Goal: Navigation & Orientation: Find specific page/section

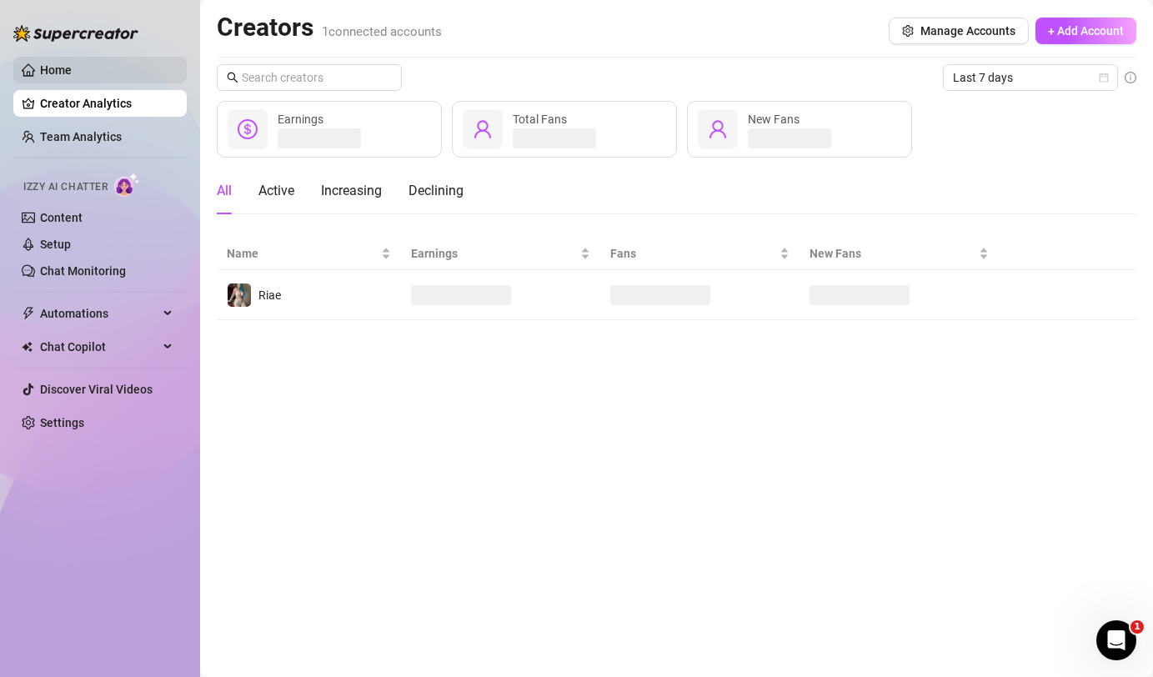
click at [64, 77] on link "Home" at bounding box center [56, 69] width 32 height 13
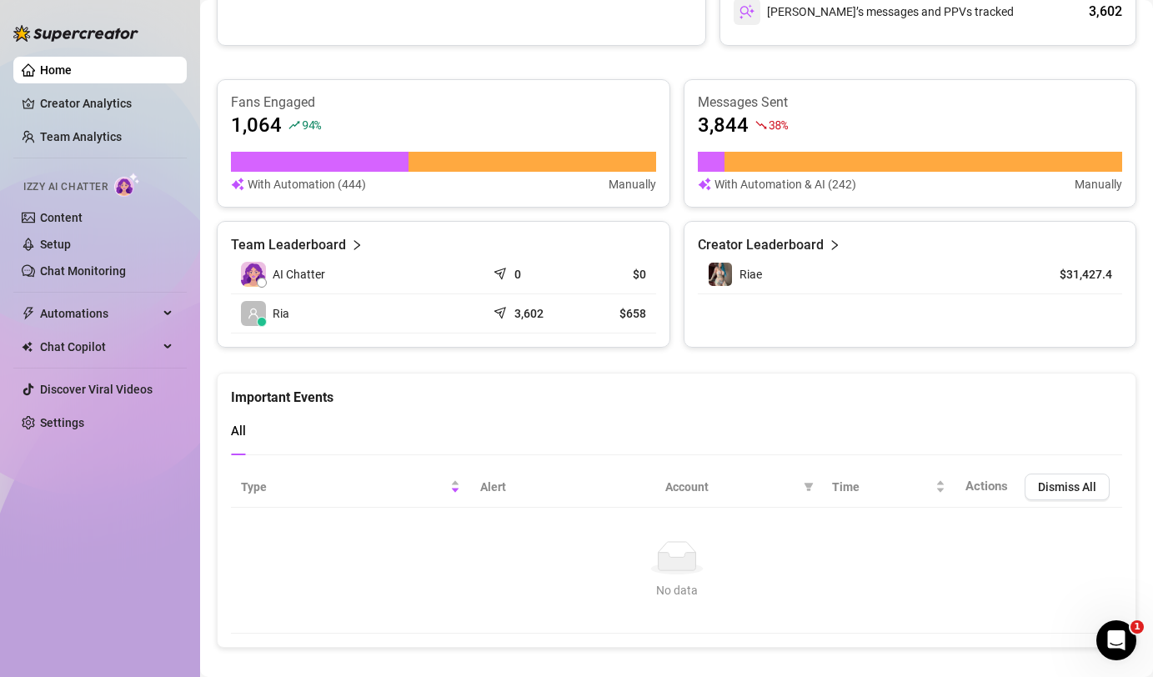
scroll to position [1037, 0]
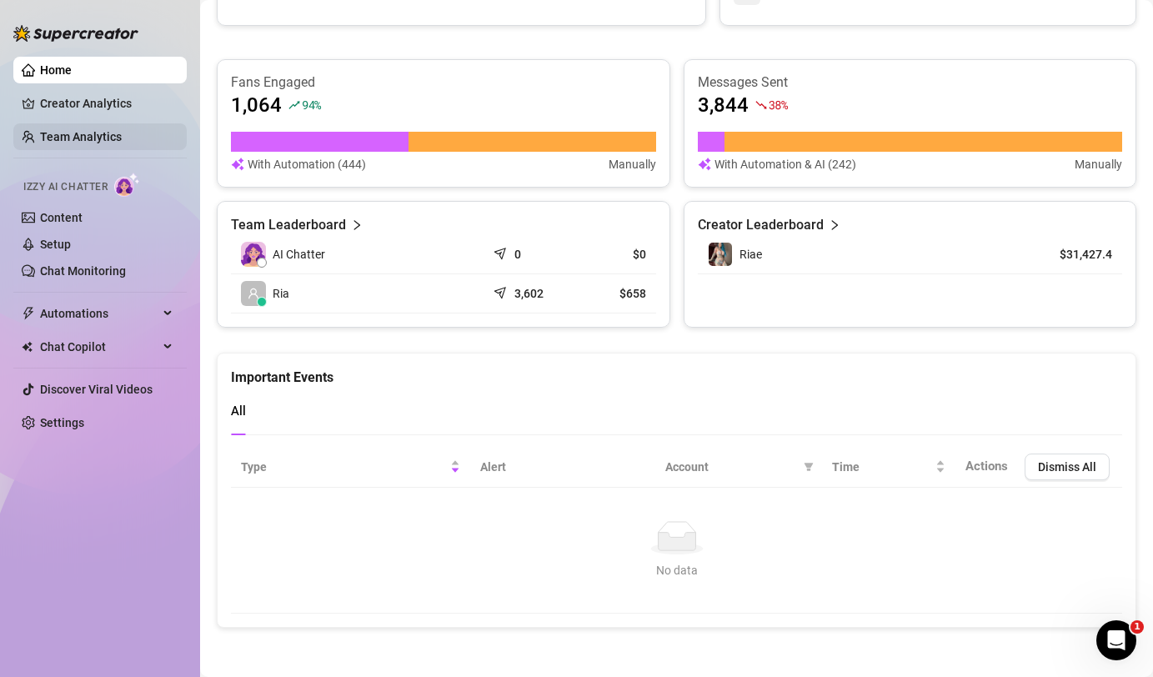
click at [93, 141] on link "Team Analytics" at bounding box center [81, 136] width 82 height 13
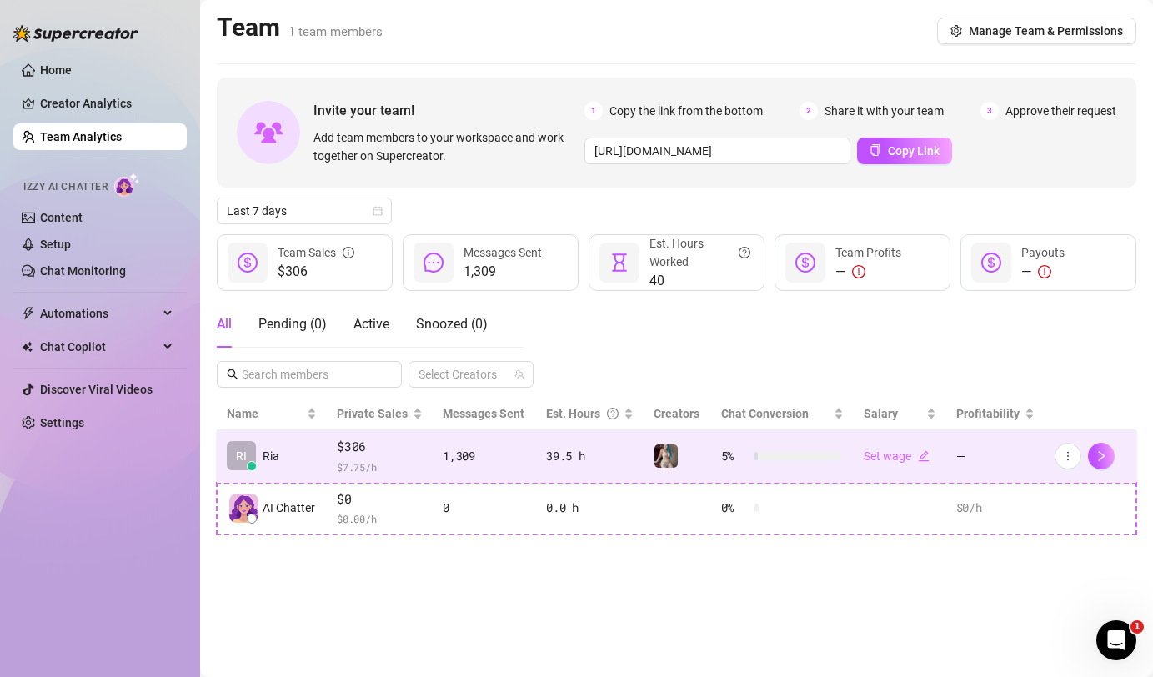
click at [389, 463] on span "$ 7.75 /h" at bounding box center [380, 466] width 86 height 17
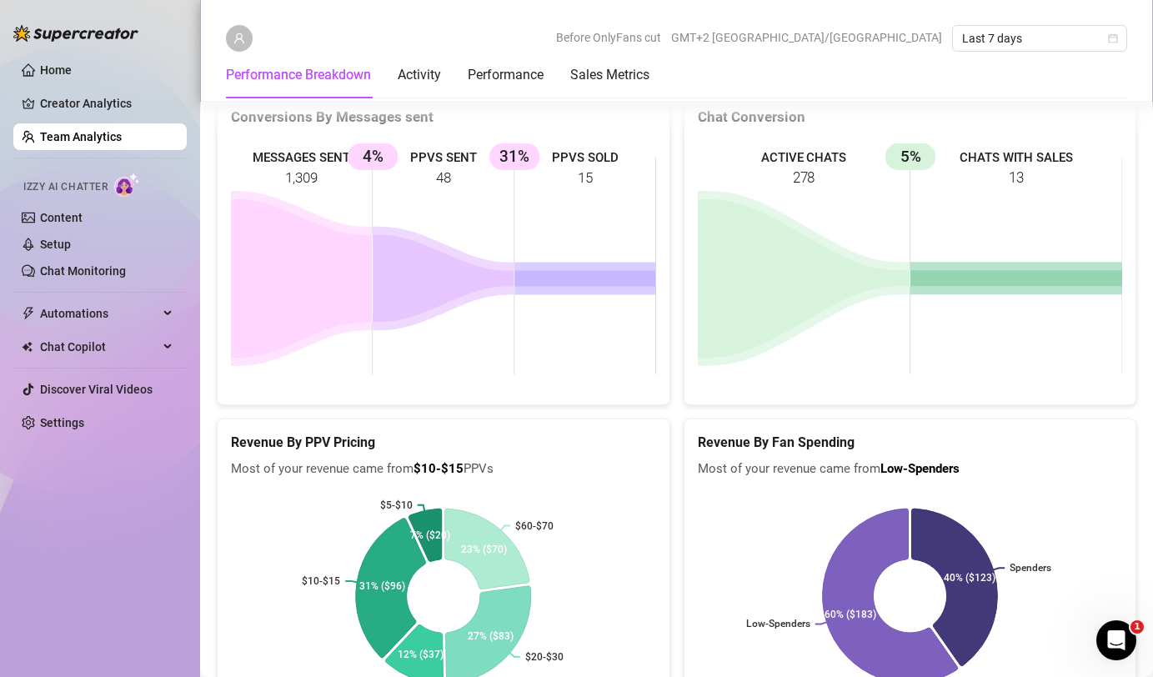
scroll to position [2608, 0]
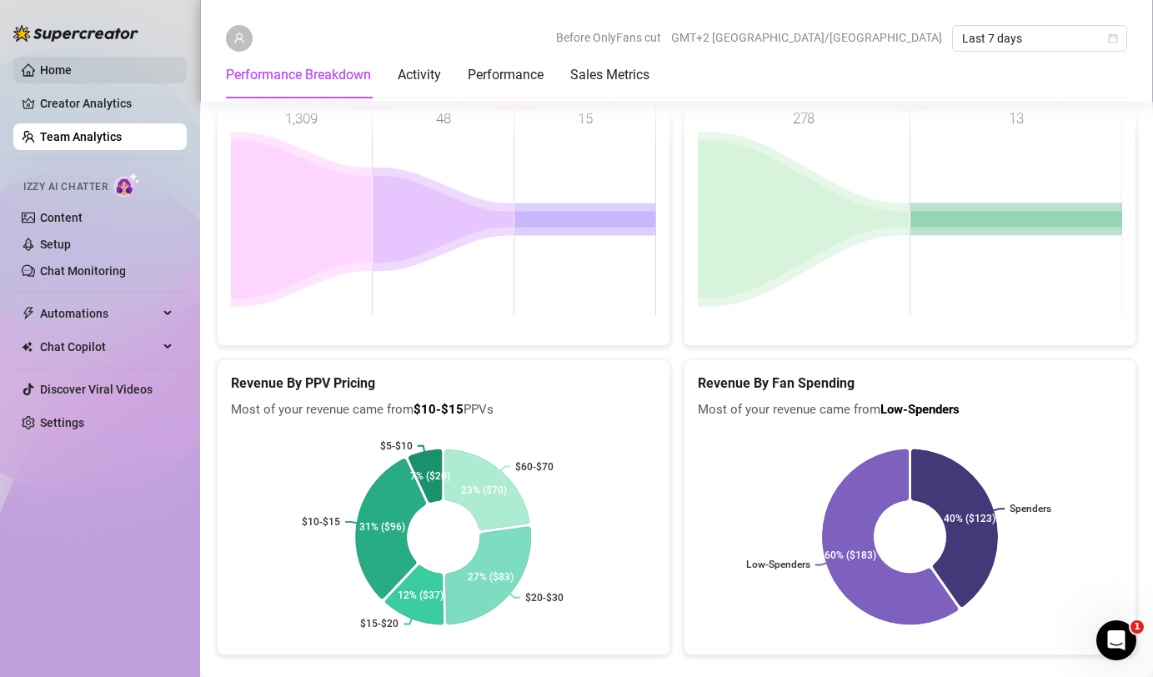
click at [57, 73] on link "Home" at bounding box center [56, 69] width 32 height 13
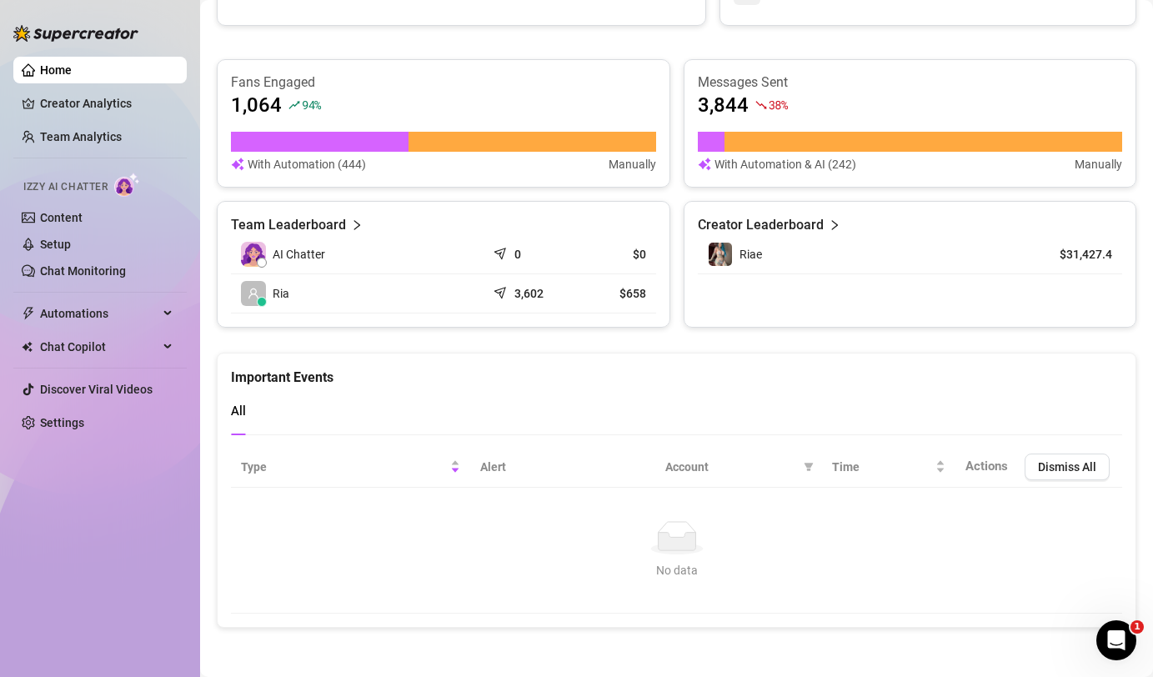
scroll to position [1037, 0]
